Goal: Task Accomplishment & Management: Complete application form

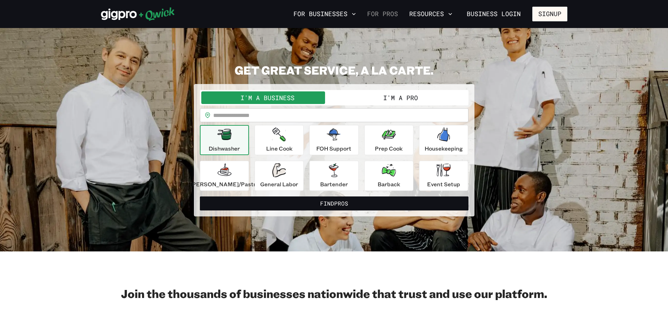
click at [392, 15] on link "For Pros" at bounding box center [382, 14] width 36 height 12
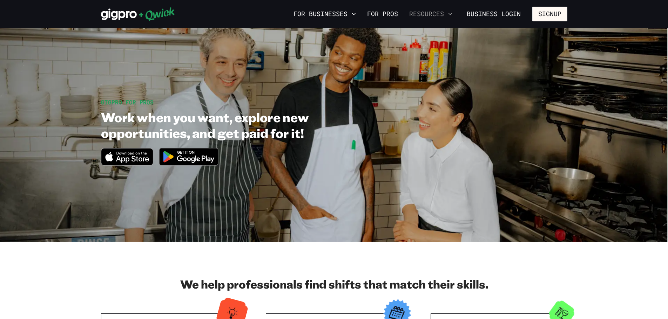
click at [442, 13] on button "Resources" at bounding box center [430, 14] width 49 height 12
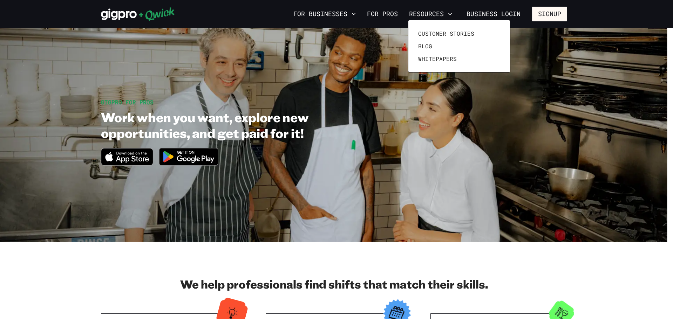
click at [550, 14] on div at bounding box center [336, 159] width 673 height 319
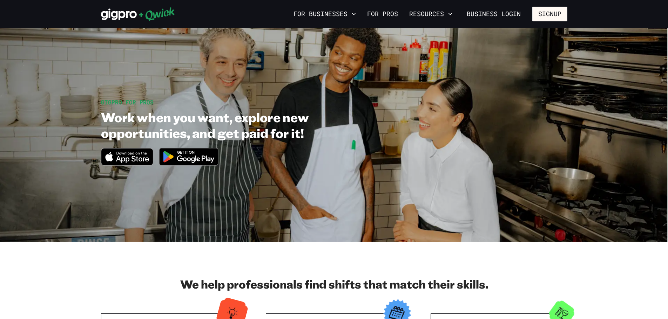
click at [550, 14] on button "Signup" at bounding box center [549, 14] width 35 height 15
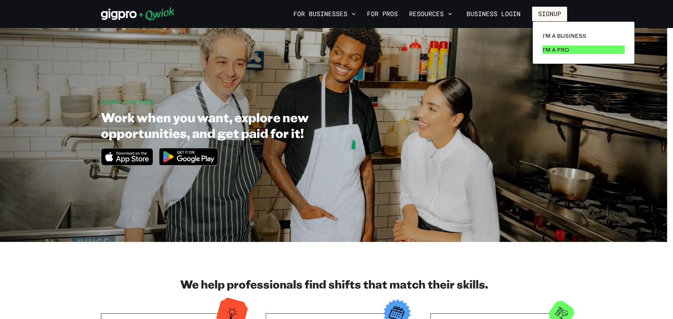
click at [558, 48] on p "I'm a Pro" at bounding box center [556, 50] width 27 height 8
click at [554, 50] on p "I'm a Pro" at bounding box center [556, 50] width 27 height 8
drag, startPoint x: 672, startPoint y: 60, endPoint x: 664, endPoint y: 189, distance: 129.3
click at [664, 189] on div at bounding box center [336, 159] width 673 height 319
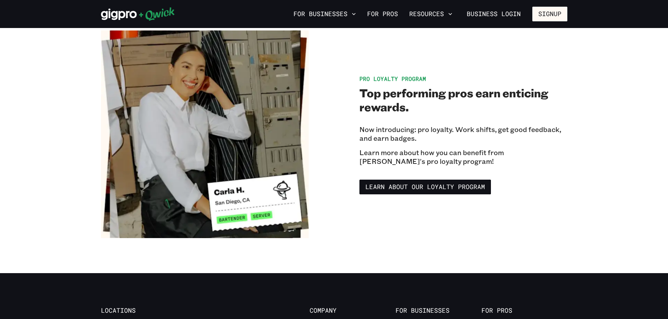
scroll to position [1333, 0]
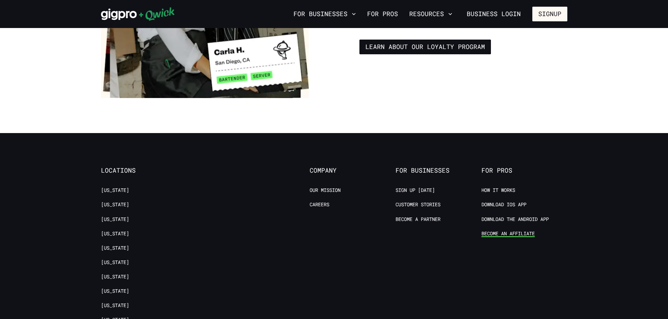
click at [496, 231] on link "Become an Affiliate" at bounding box center [508, 234] width 53 height 7
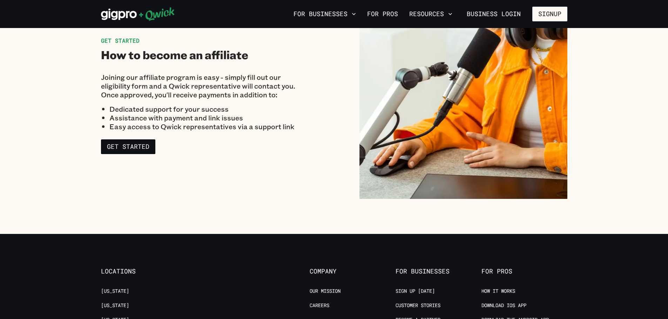
scroll to position [1052, 0]
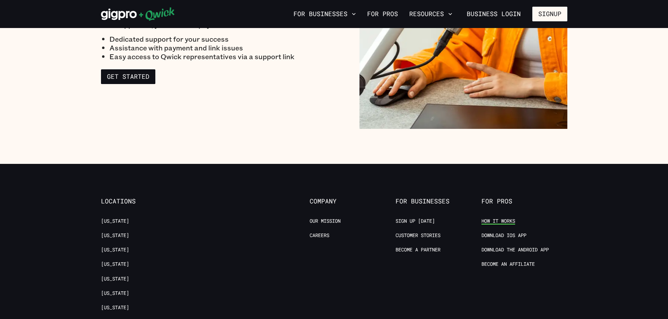
click at [498, 220] on link "How it Works" at bounding box center [499, 221] width 34 height 7
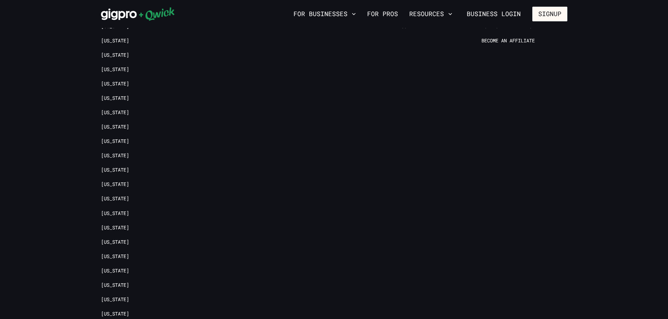
scroll to position [1630, 0]
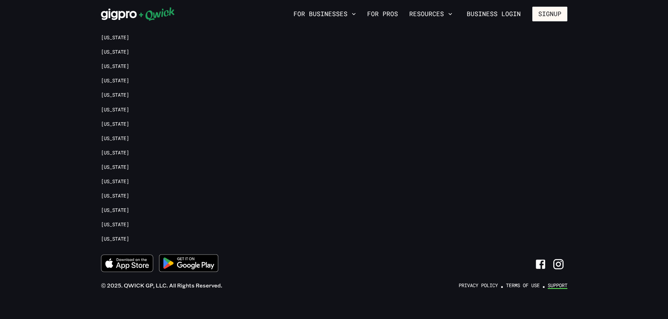
click at [556, 283] on link "Support" at bounding box center [558, 286] width 20 height 7
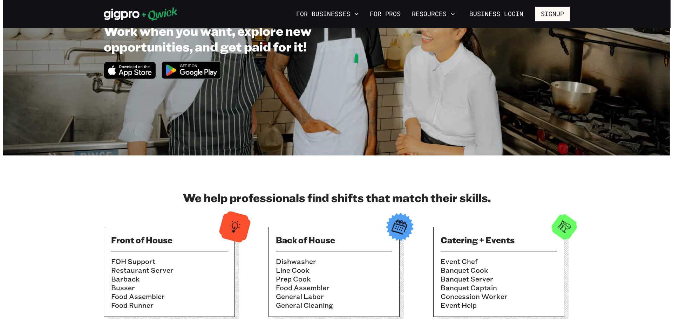
scroll to position [0, 0]
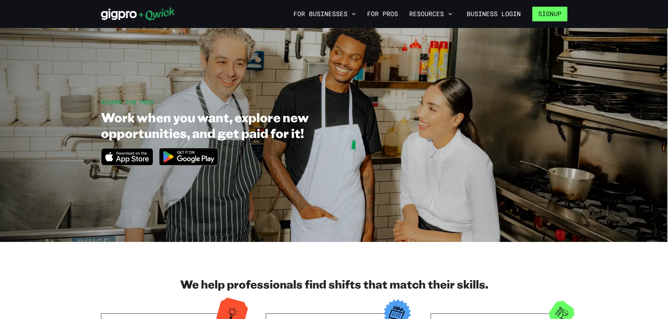
click at [552, 12] on button "Signup" at bounding box center [549, 14] width 35 height 15
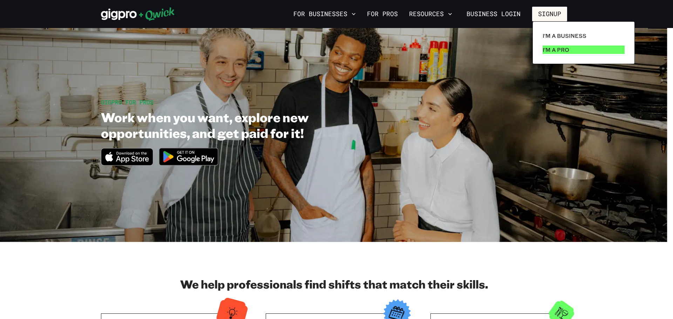
click at [558, 53] on p "I'm a Pro" at bounding box center [556, 50] width 27 height 8
